Goal: Task Accomplishment & Management: Use online tool/utility

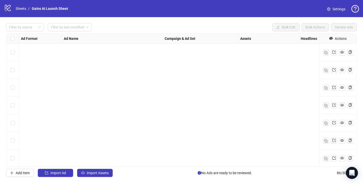
scroll to position [1396, 0]
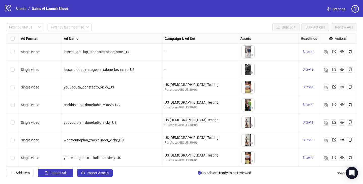
click at [12, 161] on div "Select row 86" at bounding box center [12, 158] width 13 height 18
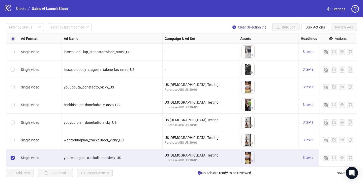
click at [306, 23] on div "Filter by status Filter by last modified Clear Selection (1) Bulk Edit Bulk Act…" at bounding box center [181, 100] width 363 height 166
click at [306, 24] on button "Bulk Actions" at bounding box center [316, 27] width 28 height 8
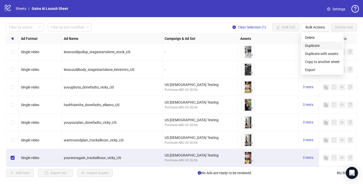
click at [311, 47] on span "Duplicate" at bounding box center [322, 46] width 35 height 6
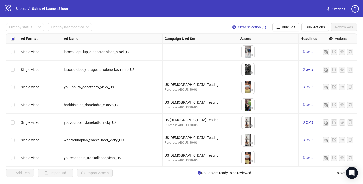
scroll to position [1414, 0]
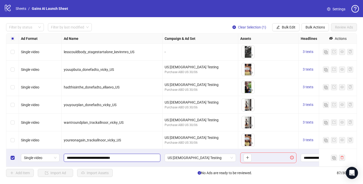
click at [83, 156] on input "**********" at bounding box center [112, 158] width 90 height 6
paste input "text"
type input "**********"
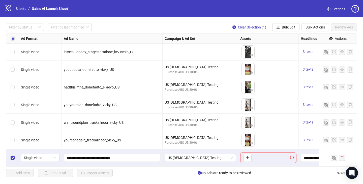
click at [114, 148] on div "youreonagain_trackallnoor_vicky_US" at bounding box center [112, 140] width 101 height 18
click at [193, 159] on span "US [DEMOGRAPHIC_DATA] Testing" at bounding box center [200, 158] width 65 height 8
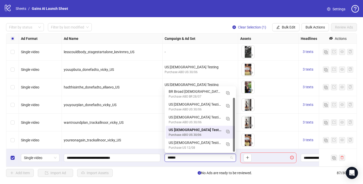
scroll to position [13, 0]
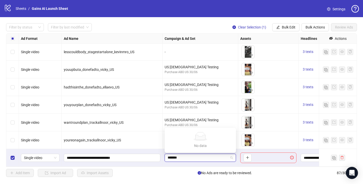
type input "******"
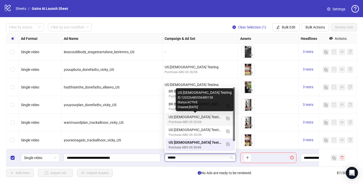
click at [177, 118] on div "US [DEMOGRAPHIC_DATA] Testing" at bounding box center [195, 117] width 53 height 6
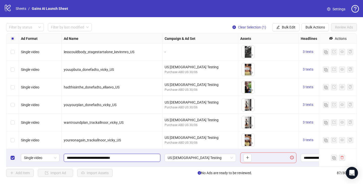
click at [109, 161] on input "**********" at bounding box center [112, 158] width 90 height 6
click at [248, 157] on icon "plus" at bounding box center [248, 158] width 4 height 4
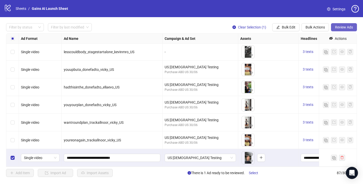
click at [344, 28] on span "Review Ads" at bounding box center [344, 27] width 18 height 4
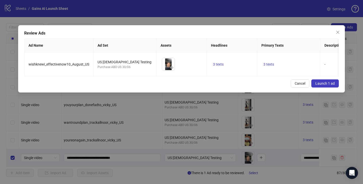
click at [318, 84] on span "Launch 1 ad" at bounding box center [325, 84] width 19 height 4
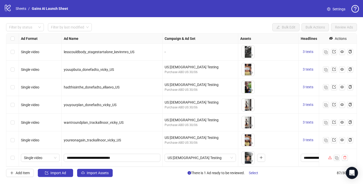
click at [330, 159] on icon "warning" at bounding box center [330, 157] width 4 height 3
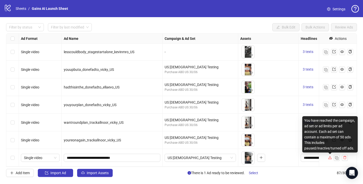
click at [330, 159] on icon "warning" at bounding box center [330, 157] width 4 height 3
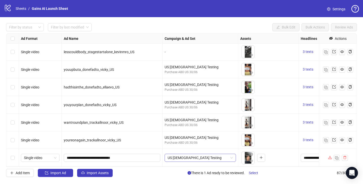
click at [194, 159] on span "US [DEMOGRAPHIC_DATA] Testing" at bounding box center [200, 158] width 65 height 8
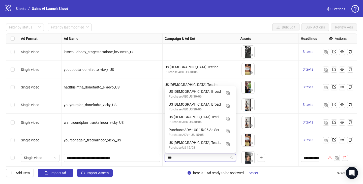
scroll to position [0, 0]
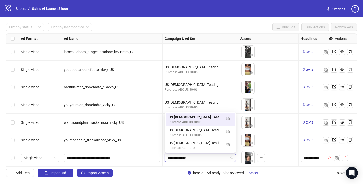
type input "**********"
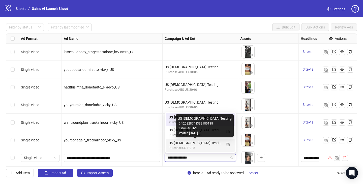
click at [178, 143] on div "US [DEMOGRAPHIC_DATA] Testing" at bounding box center [195, 143] width 53 height 6
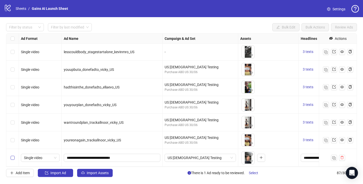
click at [11, 160] on label "Select row 87" at bounding box center [13, 158] width 4 height 6
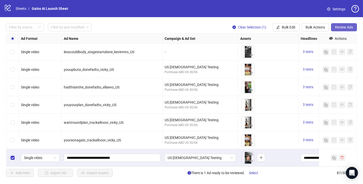
click at [351, 27] on span "Review Ads" at bounding box center [344, 27] width 18 height 4
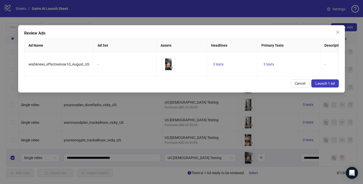
click at [317, 83] on span "Launch 1 ad" at bounding box center [325, 84] width 19 height 4
